Goal: Information Seeking & Learning: Understand process/instructions

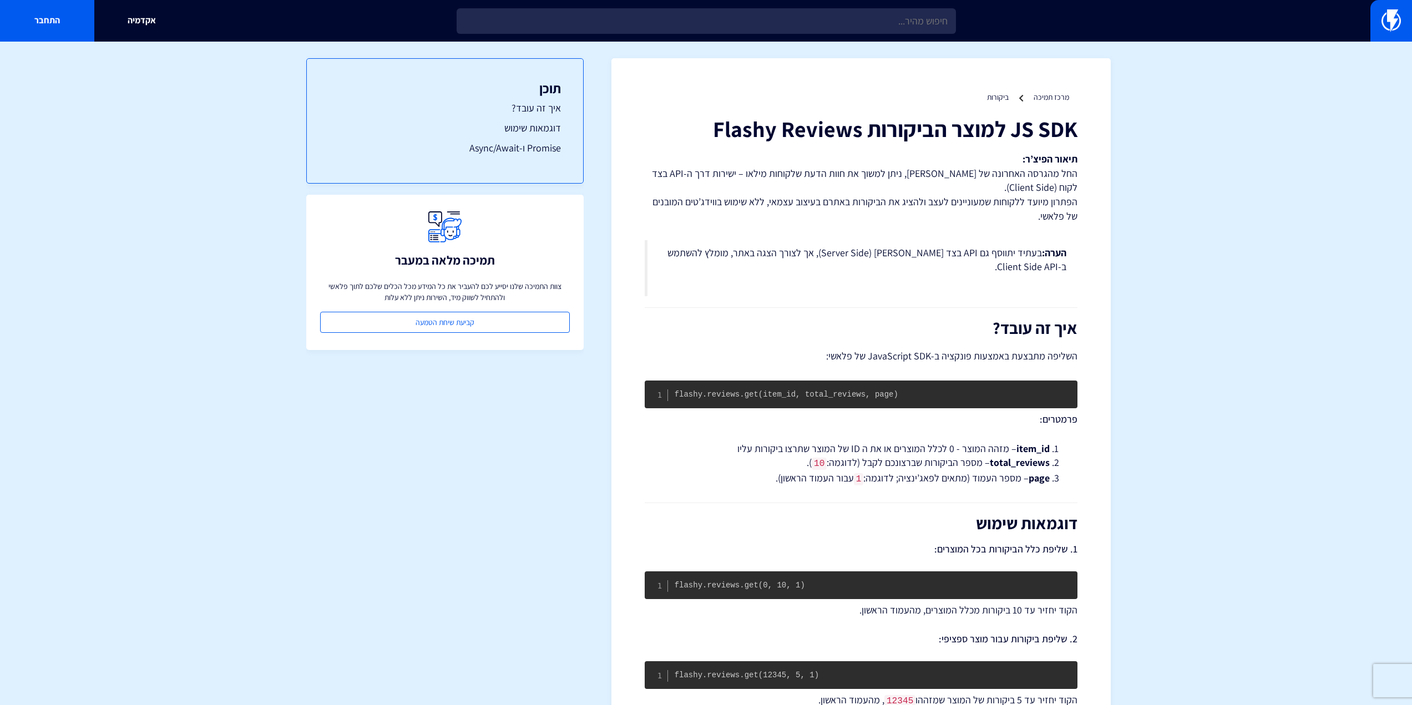
click at [609, 168] on section "מרכז תמיכה ביקורות JS SDK למוצר הביקורות Flashy Reviews תיאור הפיצ’ר: החל מהגרס…" at bounding box center [706, 596] width 1412 height 1109
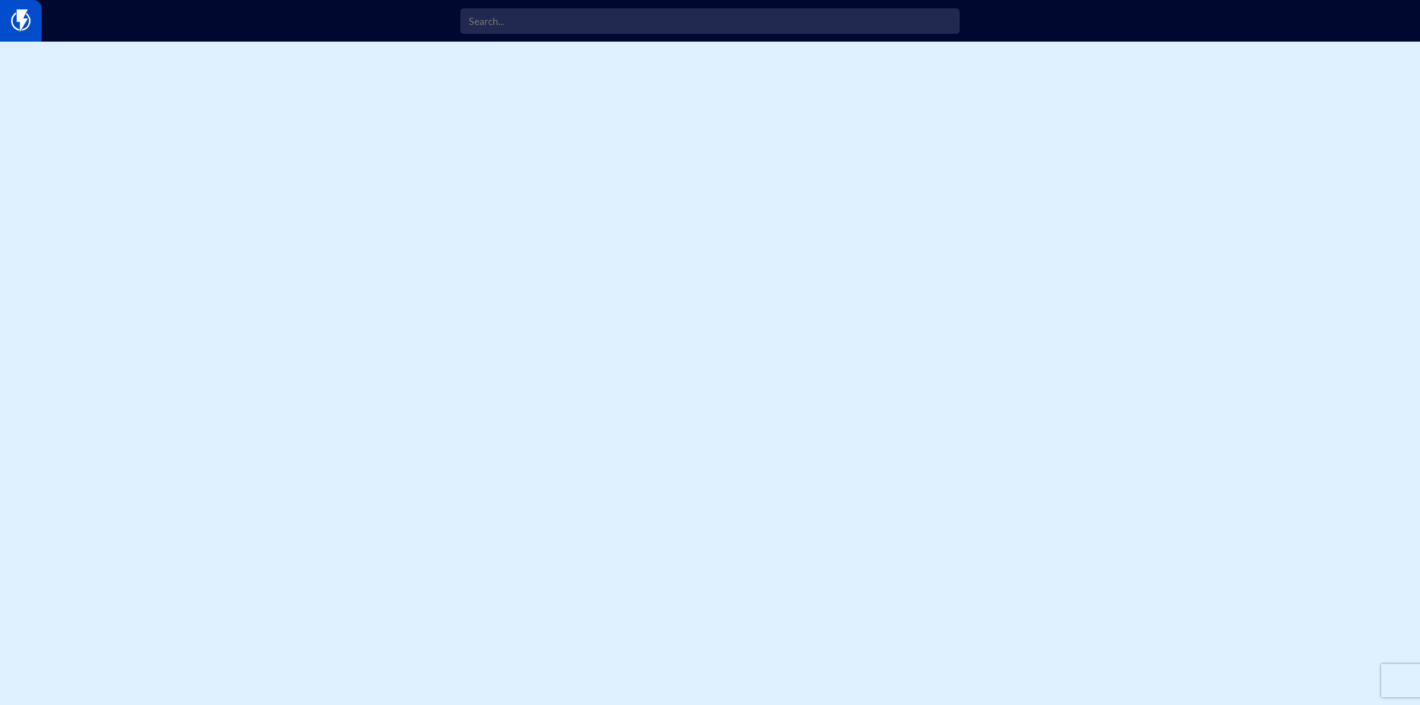
click at [11, 20] on img at bounding box center [20, 20] width 19 height 22
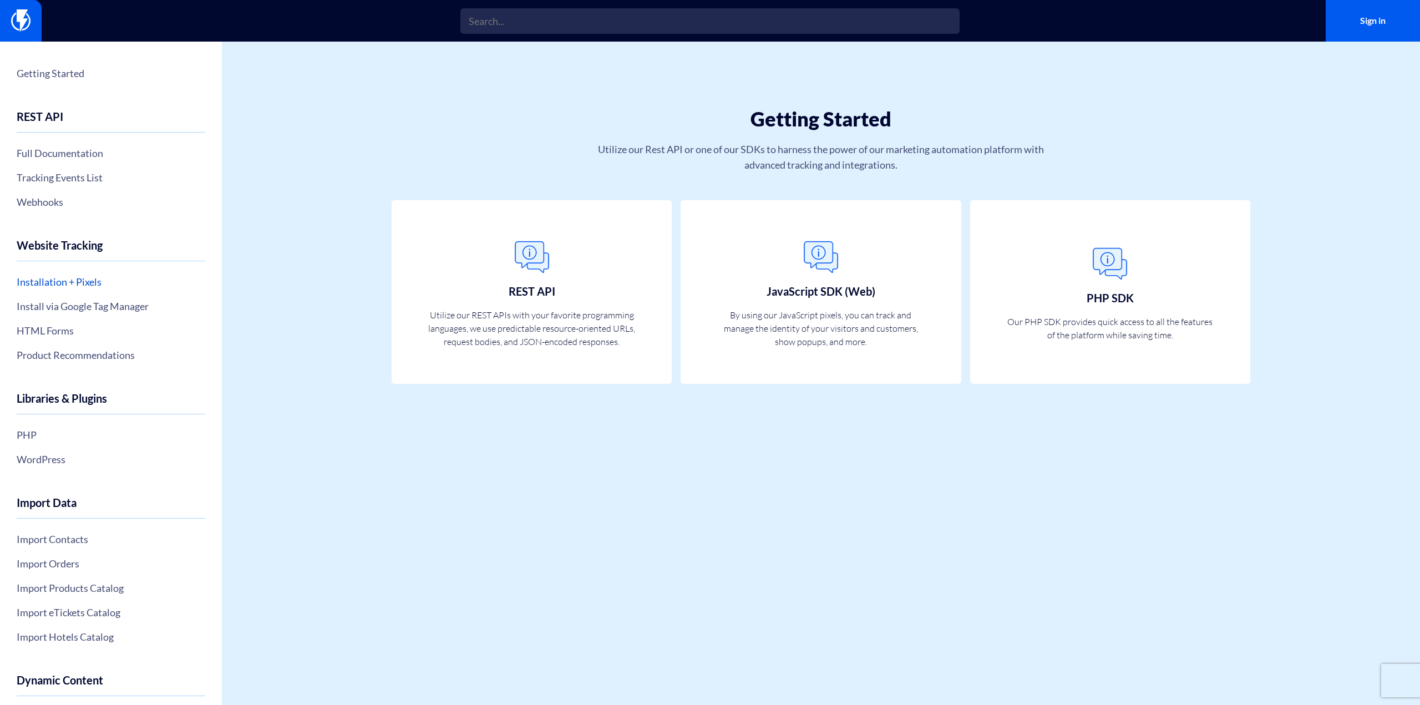
click at [87, 284] on link "Installation + Pixels" at bounding box center [111, 281] width 189 height 19
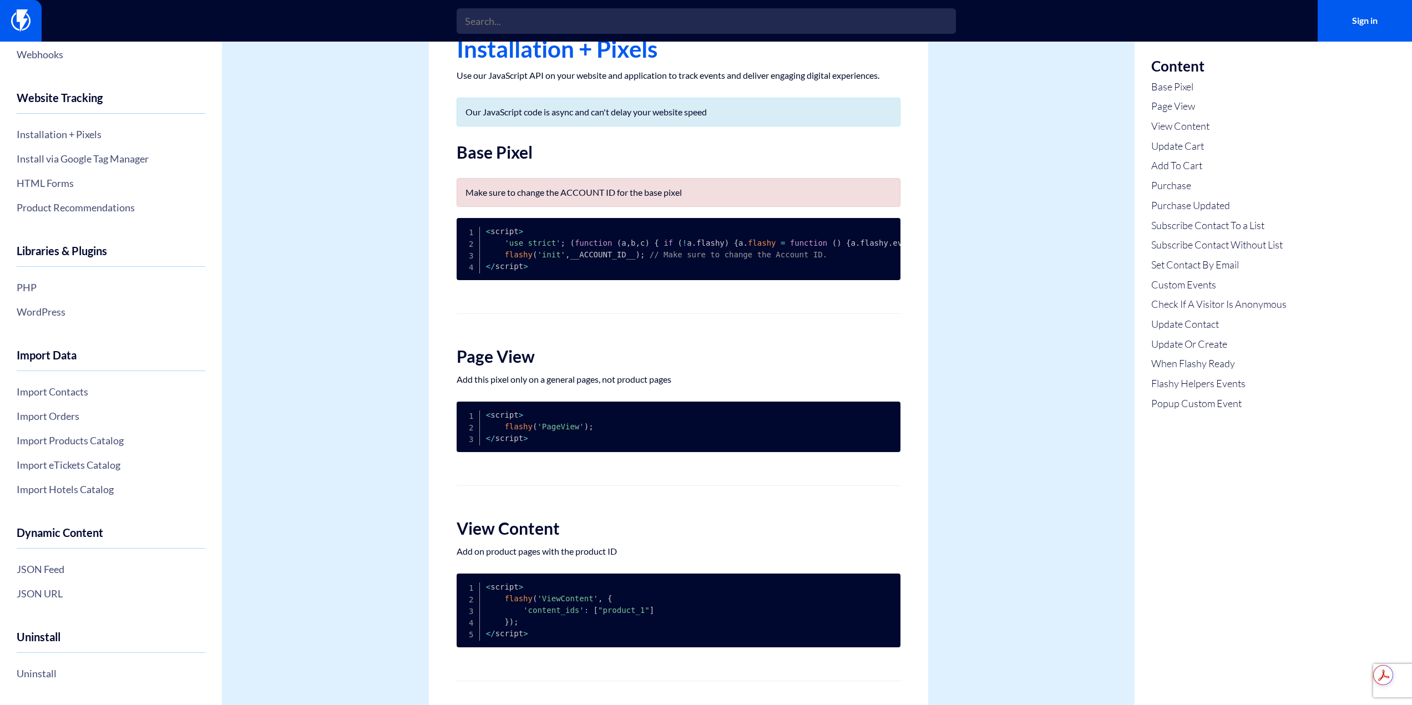
scroll to position [37, 0]
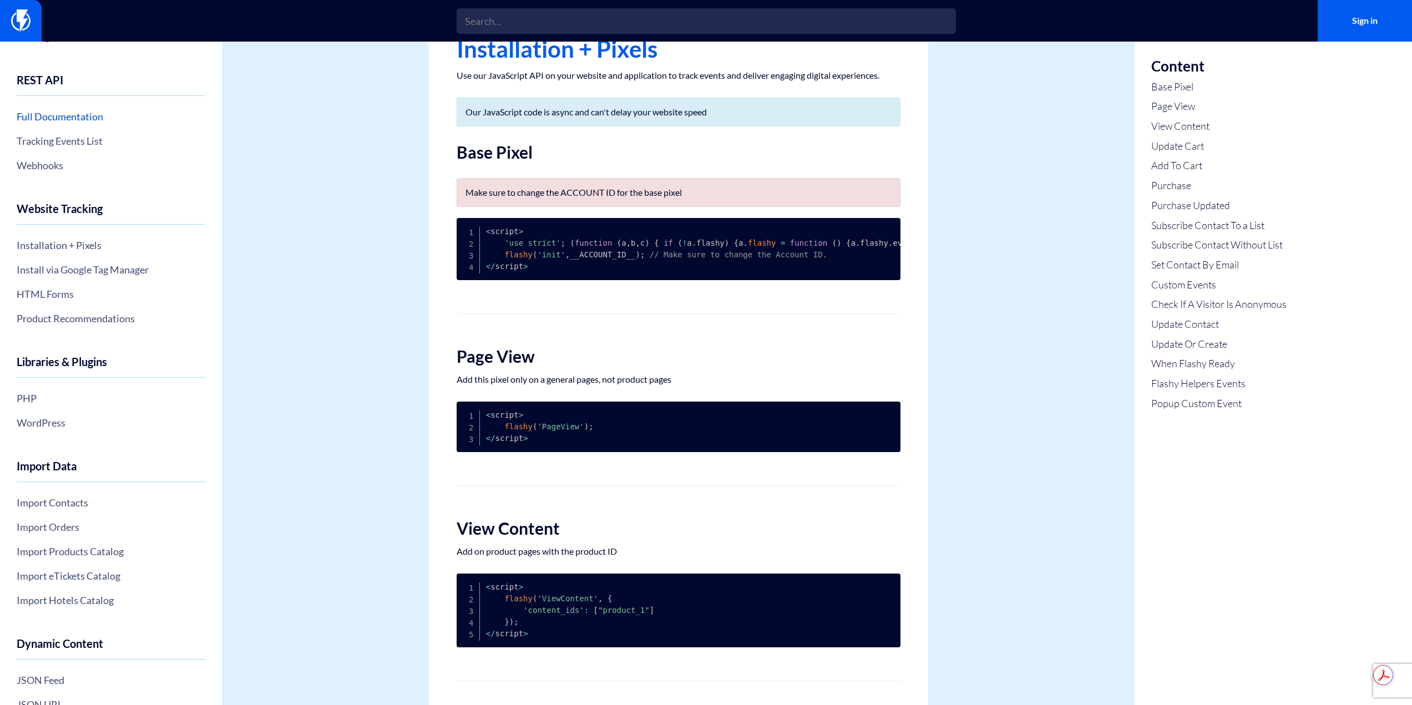
click at [69, 116] on link "Full Documentation" at bounding box center [111, 116] width 189 height 19
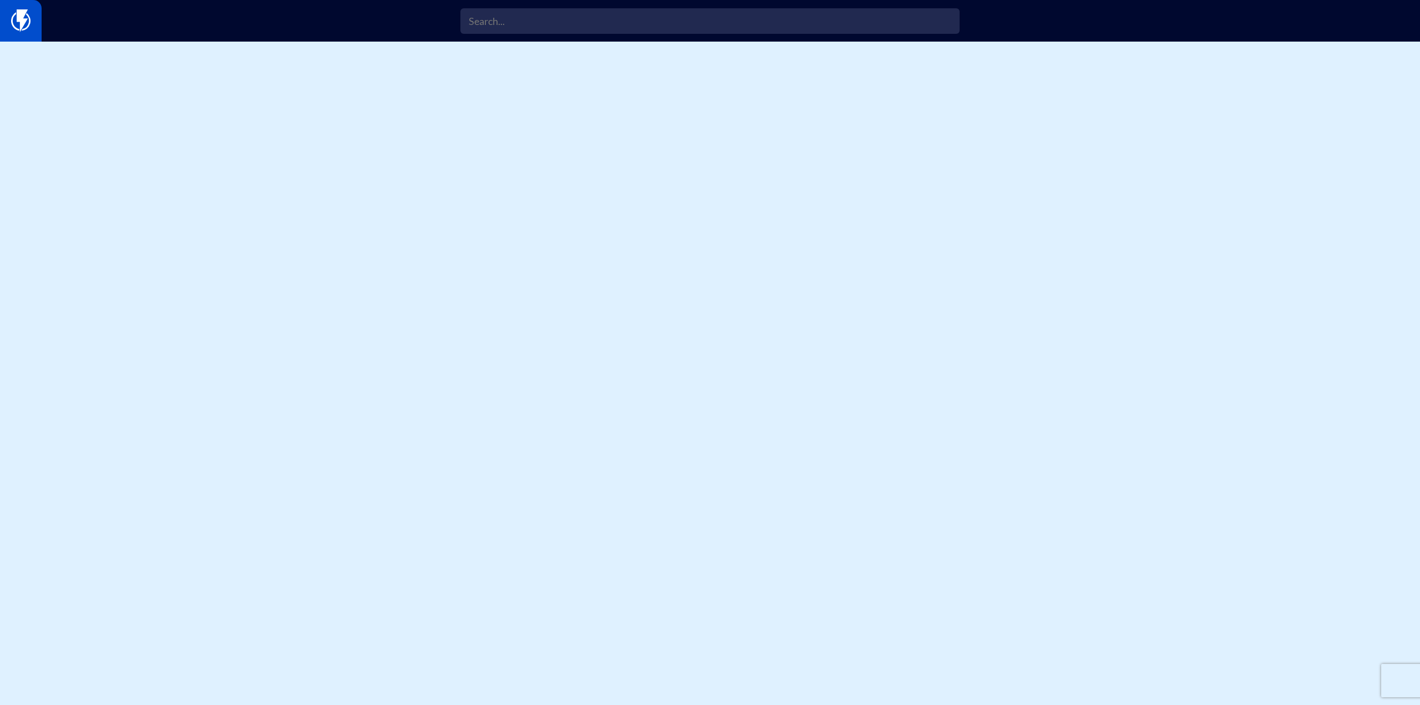
click at [19, 13] on img at bounding box center [20, 20] width 19 height 22
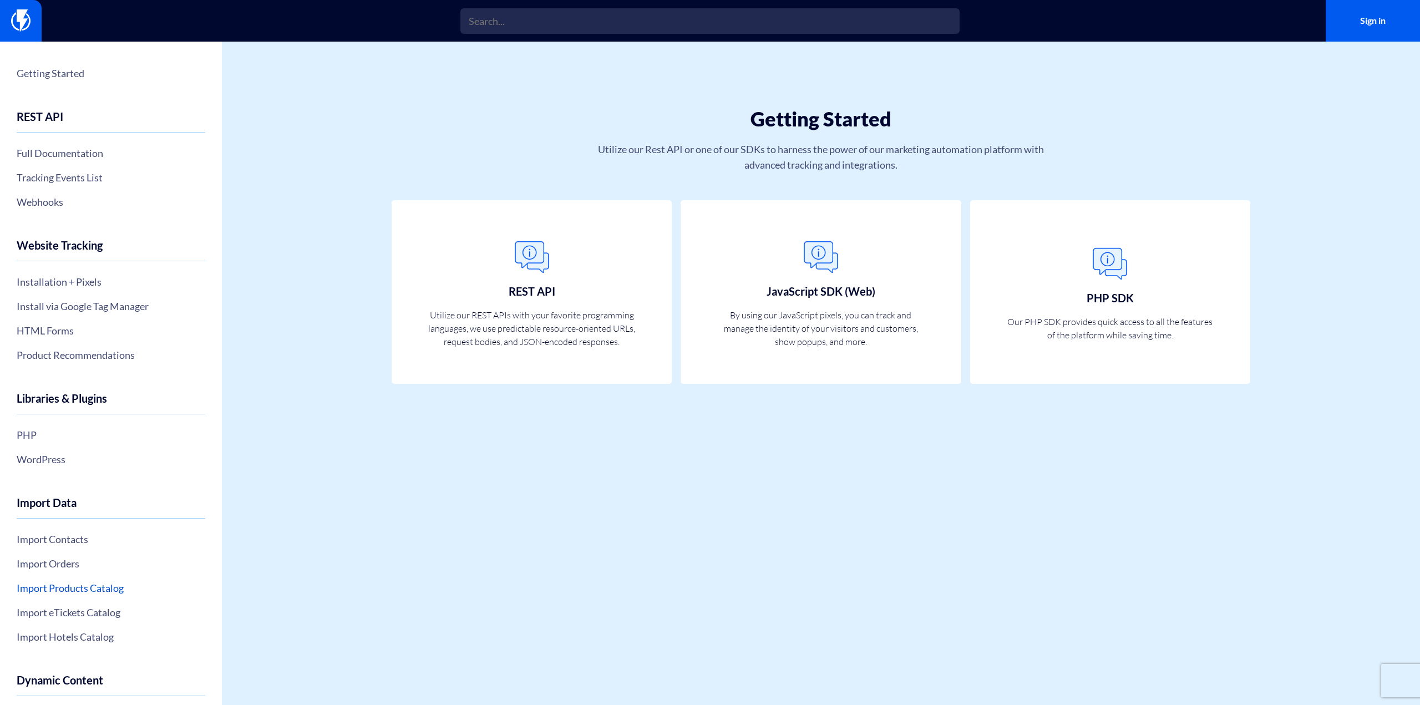
click at [84, 584] on link "Import Products Catalog" at bounding box center [111, 587] width 189 height 19
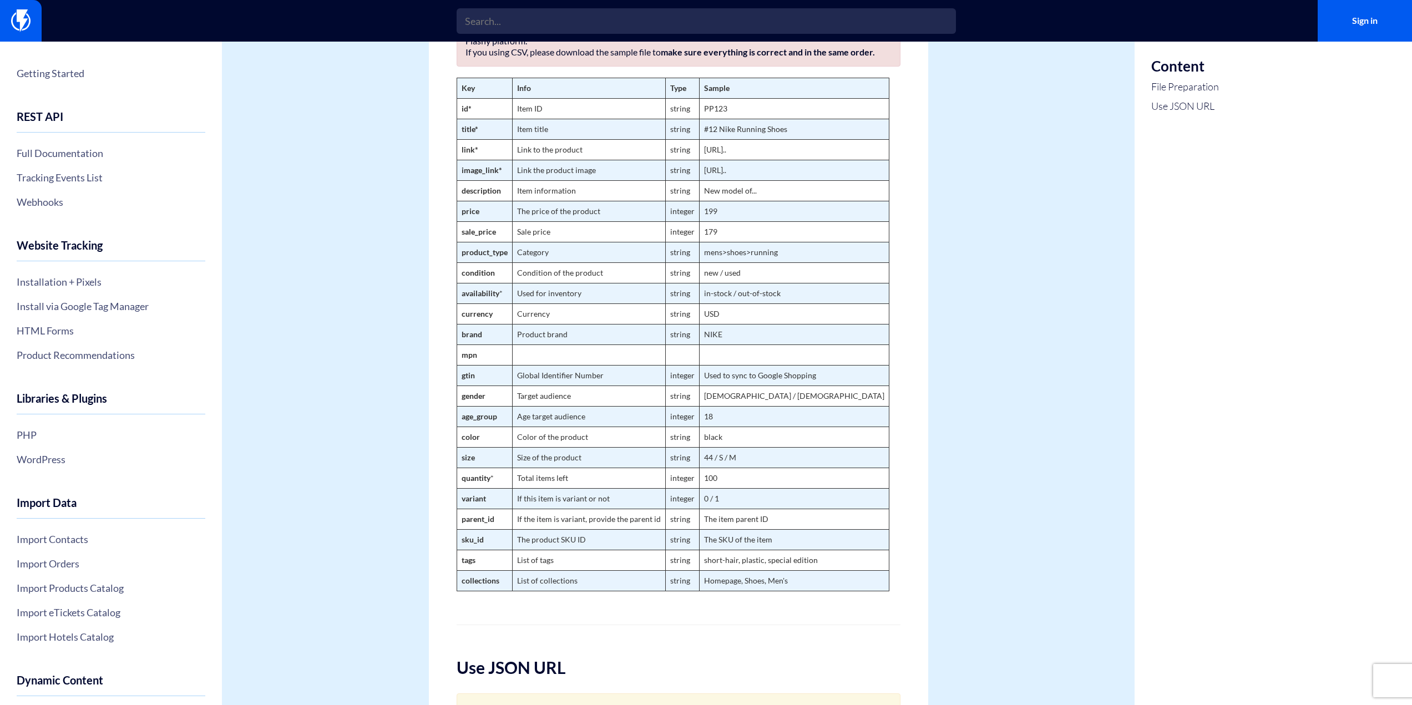
scroll to position [555, 0]
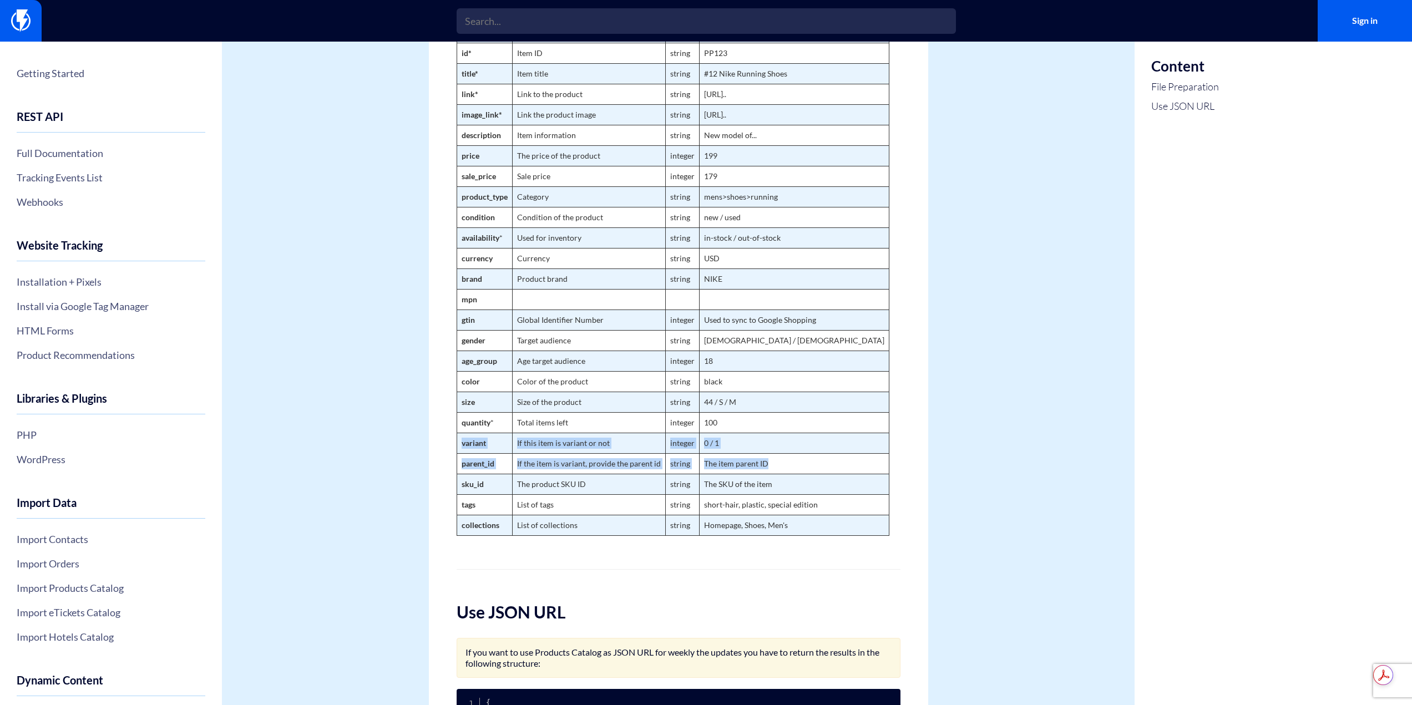
drag, startPoint x: 459, startPoint y: 450, endPoint x: 783, endPoint y: 473, distance: 324.7
click at [783, 473] on tbody "Key Info Type Sample id* Item ID string PP123 title* Item title string #12 Nike…" at bounding box center [672, 278] width 432 height 513
copy tbody "variant If this item is variant or not integer 0 / 1 parent_id If the item is v…"
click at [616, 268] on td "Currency" at bounding box center [588, 258] width 153 height 21
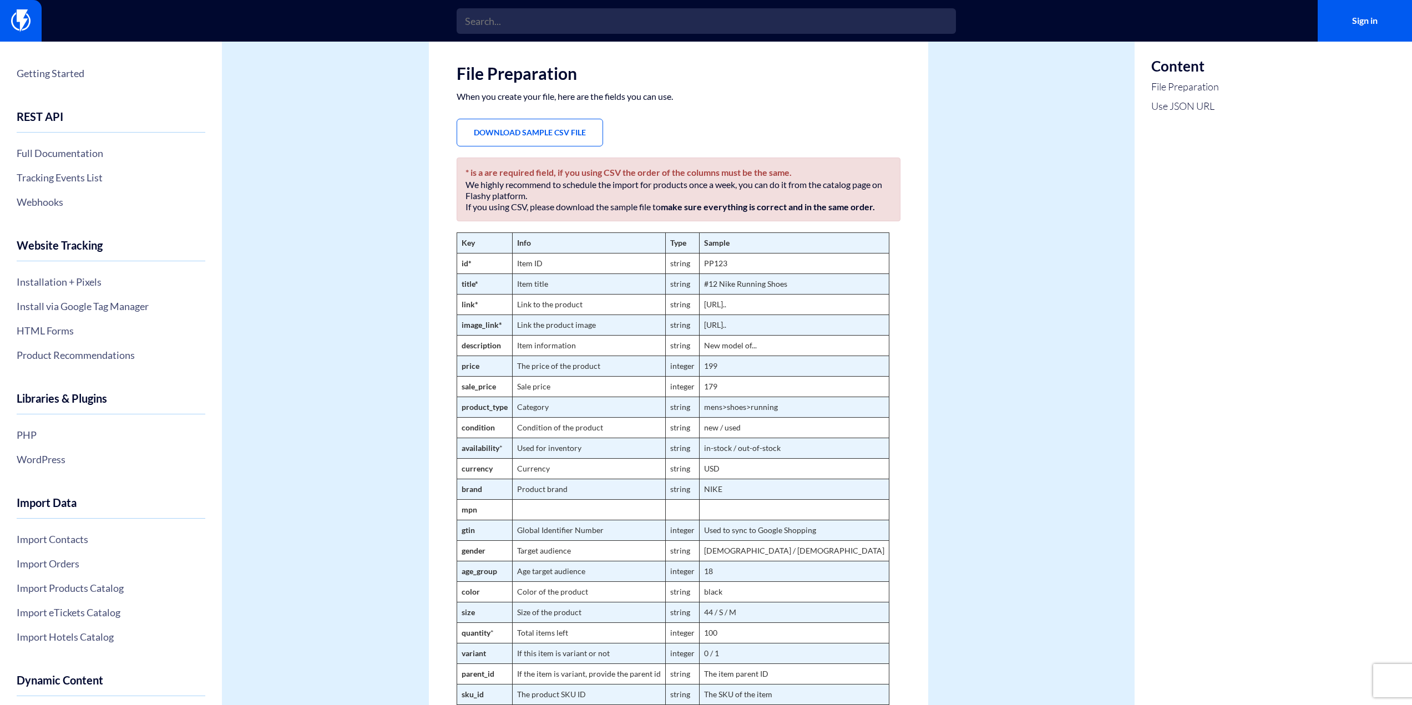
scroll to position [0, 0]
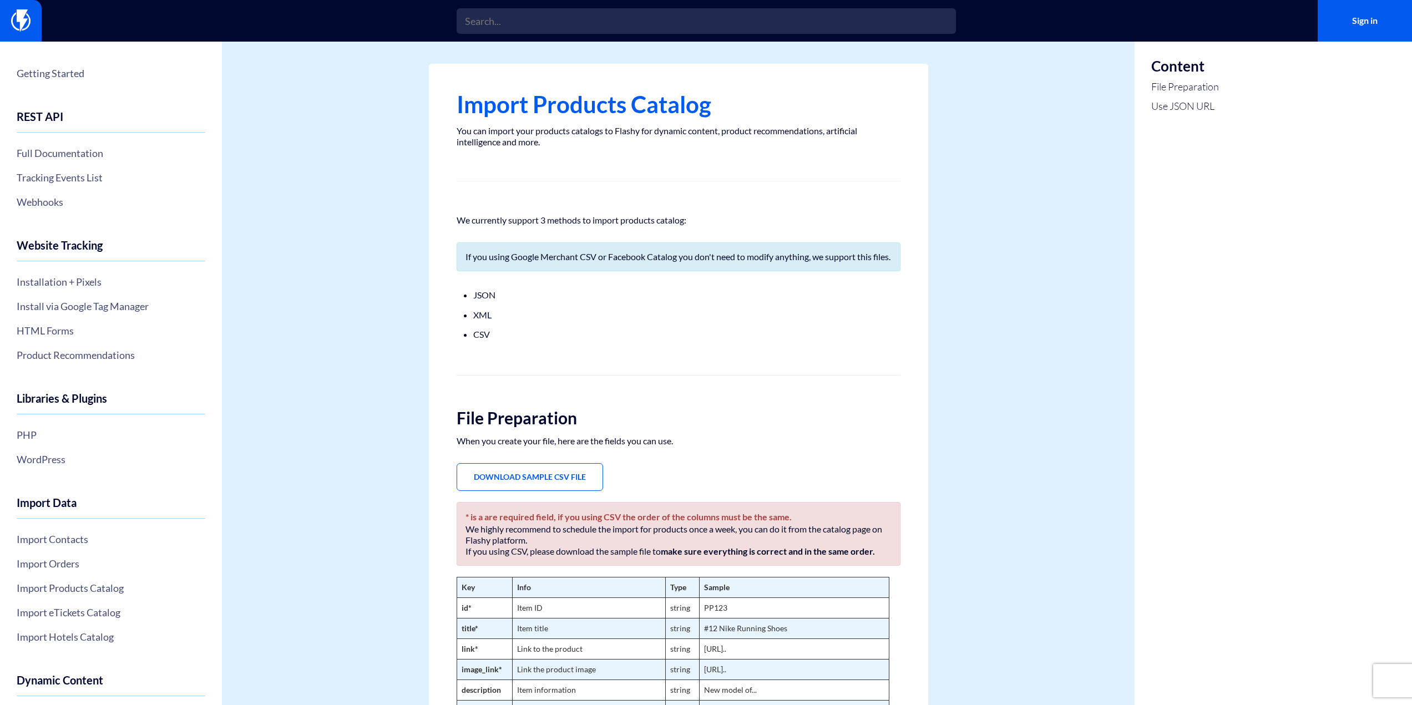
drag, startPoint x: 826, startPoint y: 318, endPoint x: 684, endPoint y: 133, distance: 233.3
